Goal: Task Accomplishment & Management: Manage account settings

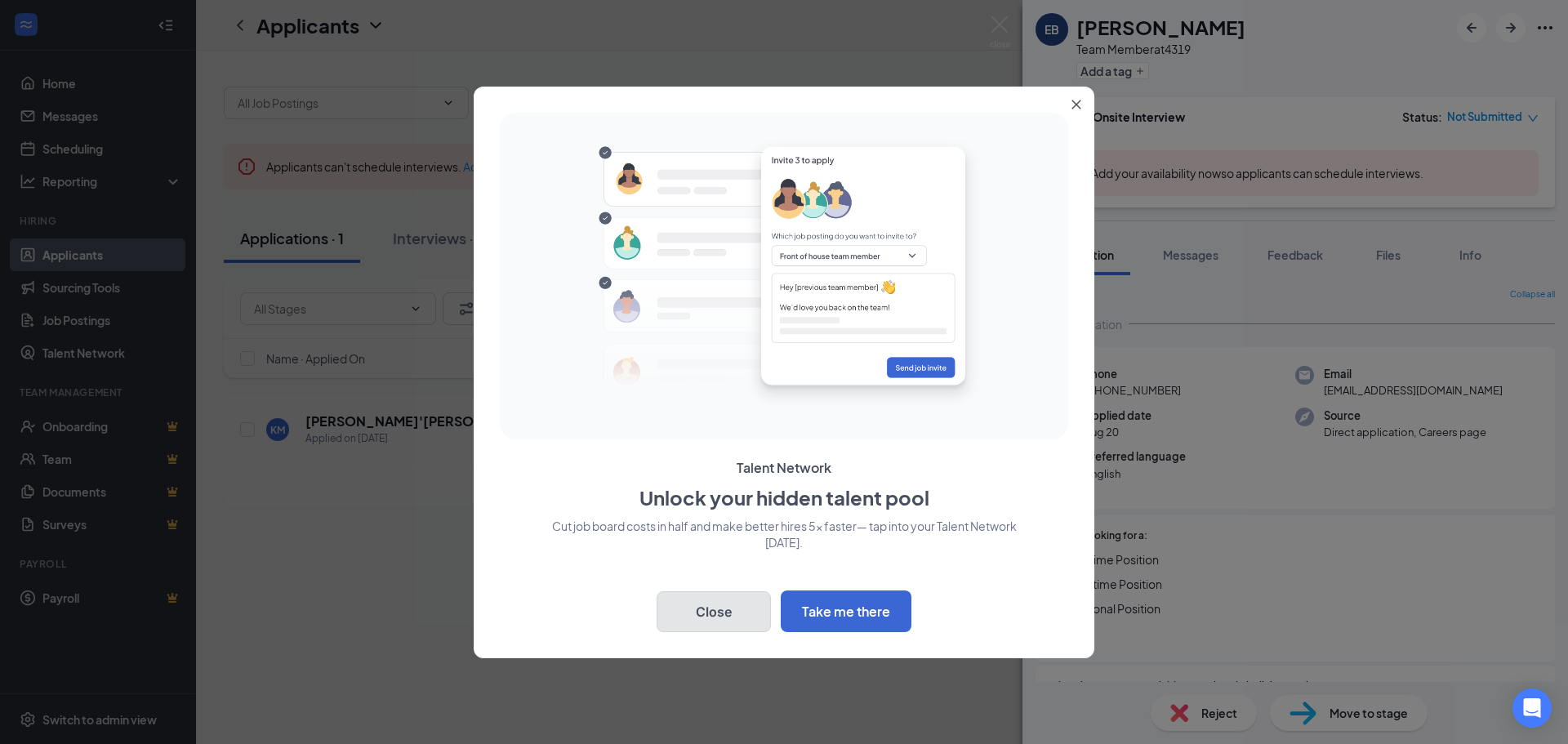
click at [699, 606] on button "Close" at bounding box center [714, 612] width 115 height 41
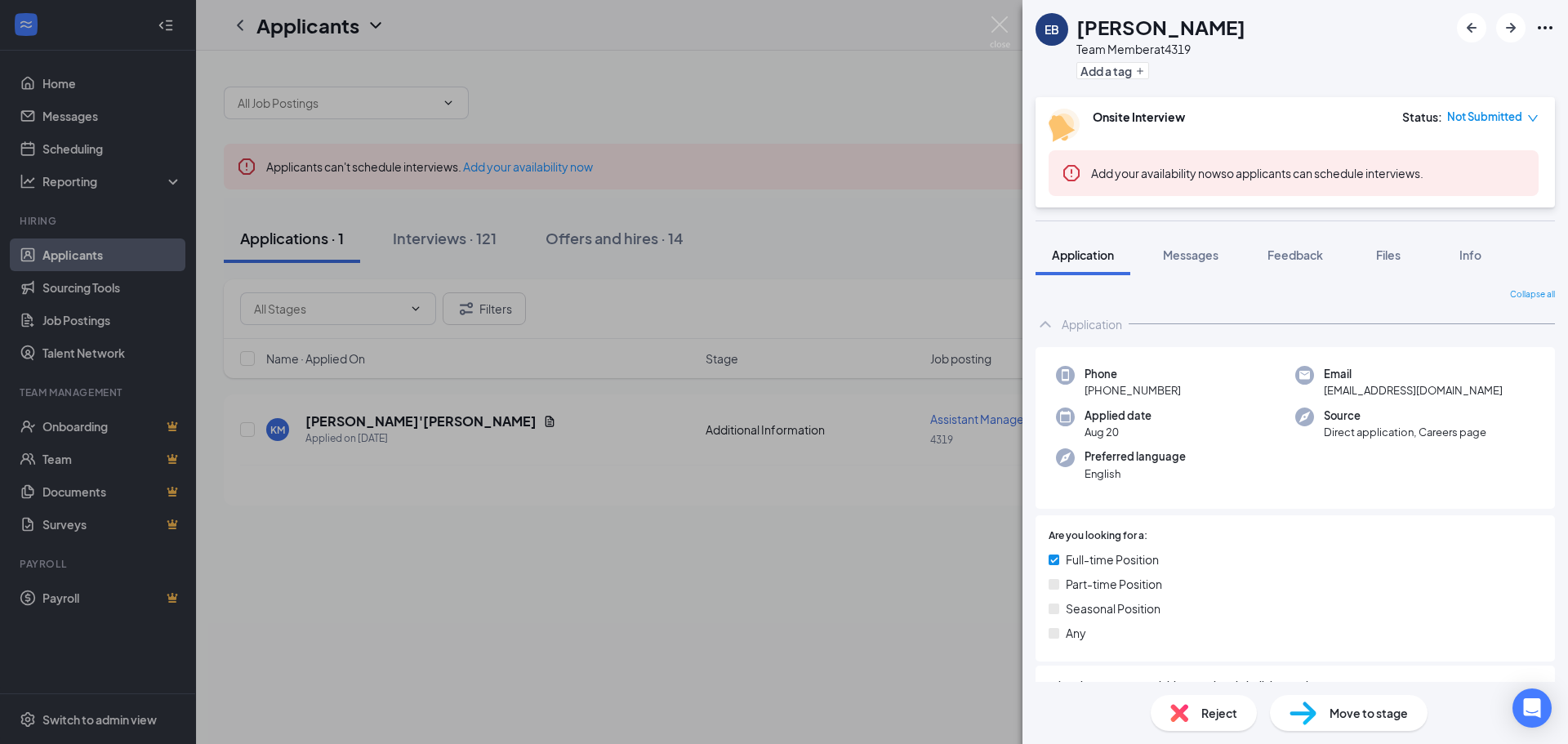
click at [813, 561] on div "EB [PERSON_NAME] Team Member at 4319 Add a tag Onsite Interview Status : Not Su…" at bounding box center [784, 372] width 1568 height 744
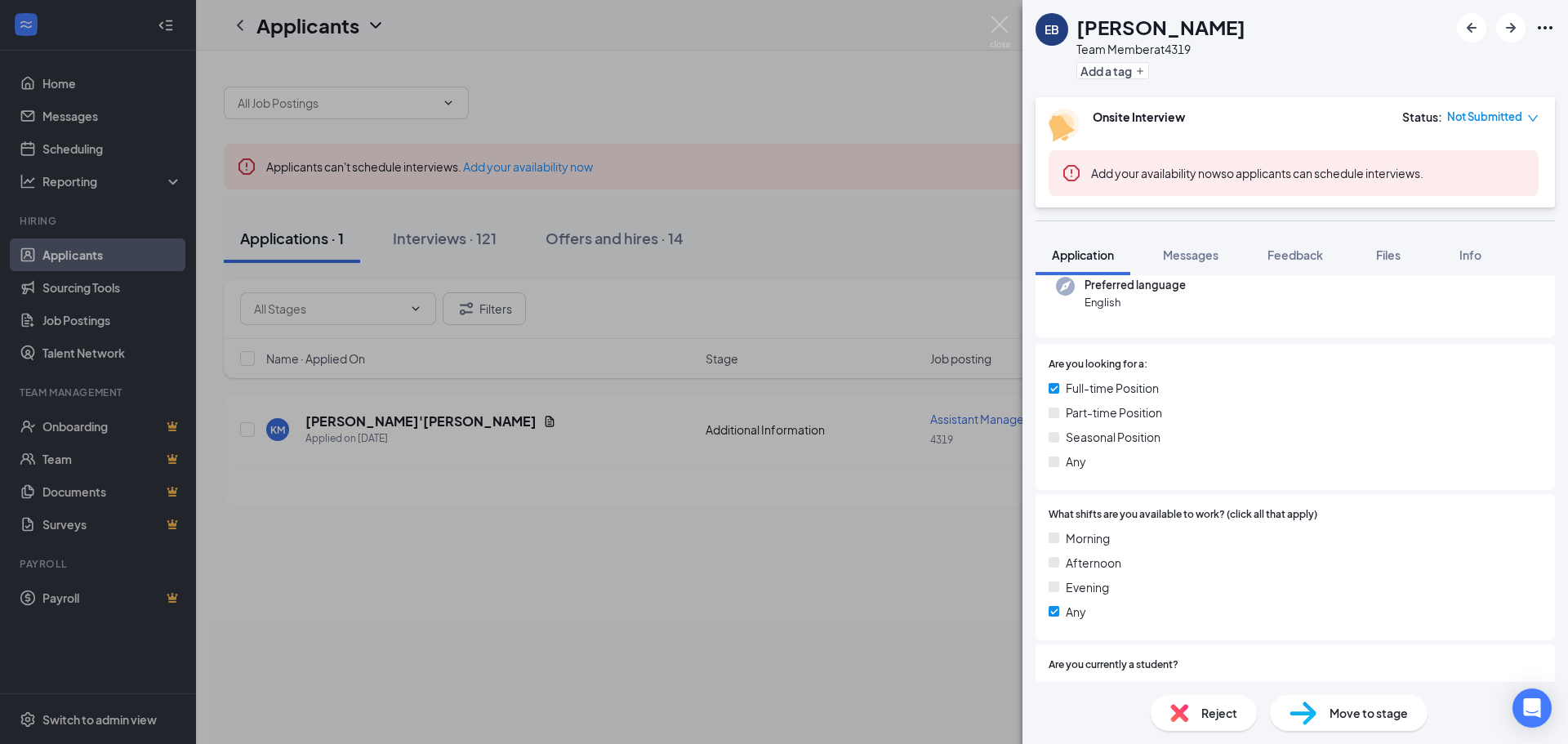
scroll to position [163, 0]
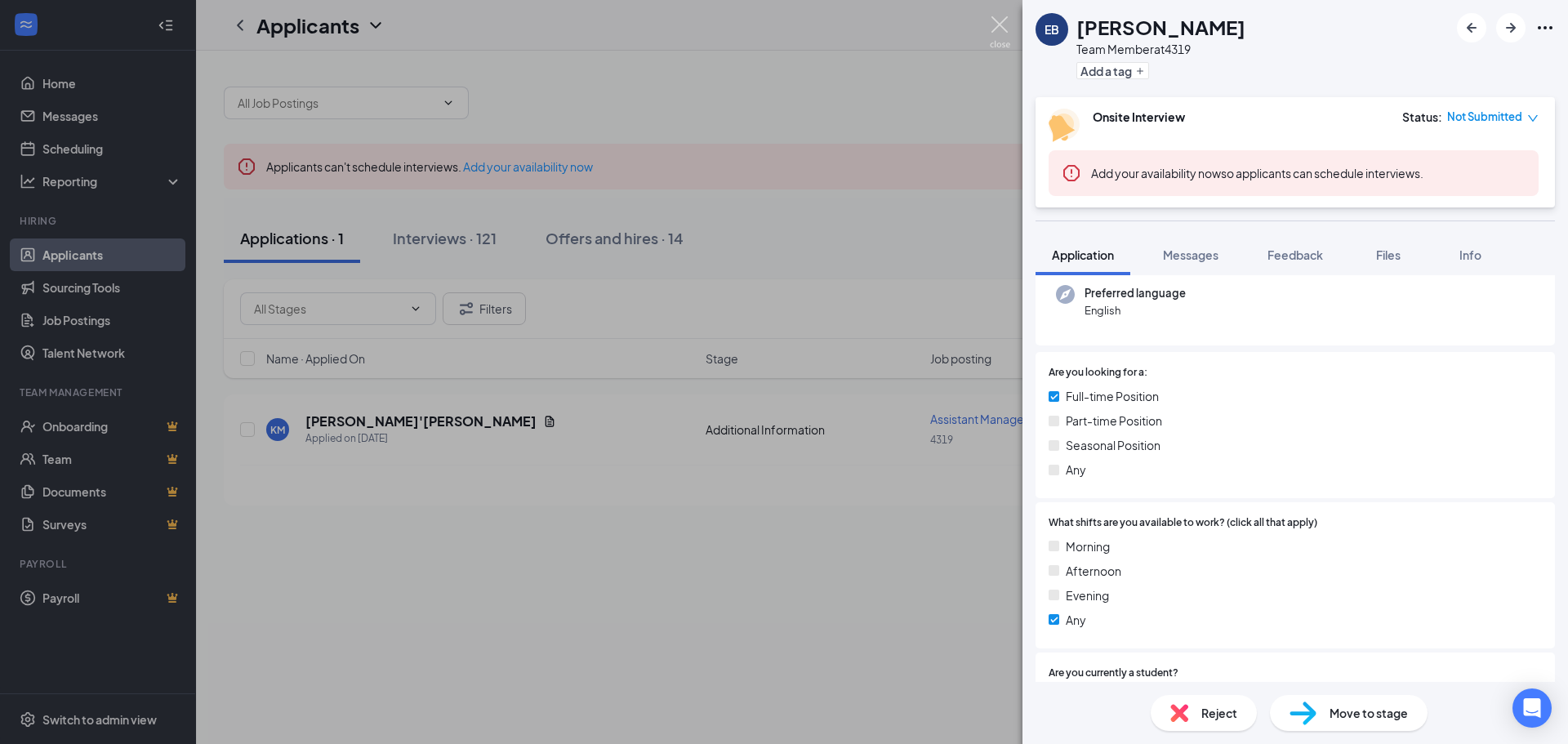
click at [998, 25] on img at bounding box center [999, 33] width 21 height 32
